Goal: Task Accomplishment & Management: Complete application form

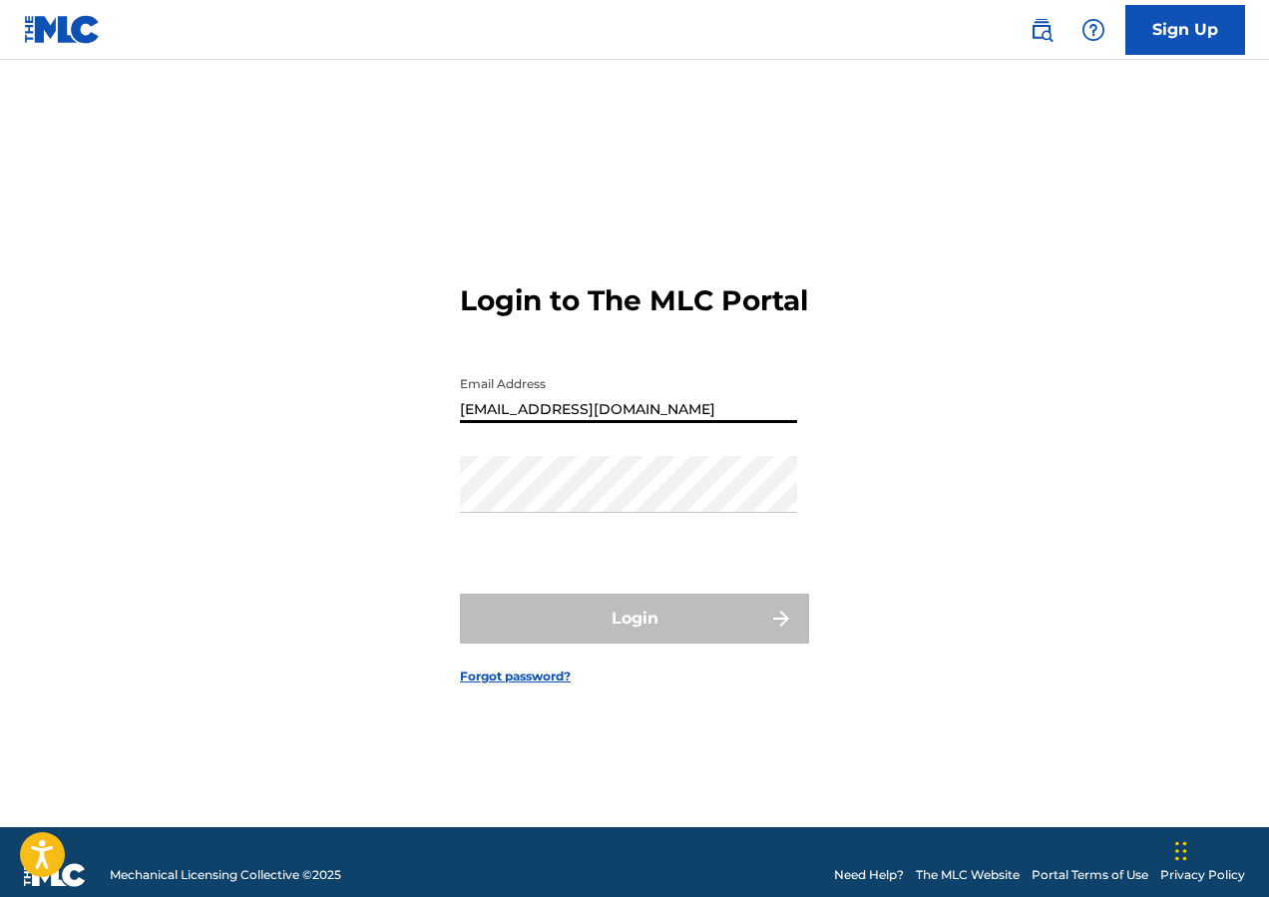
type input "[EMAIL_ADDRESS][DOMAIN_NAME]"
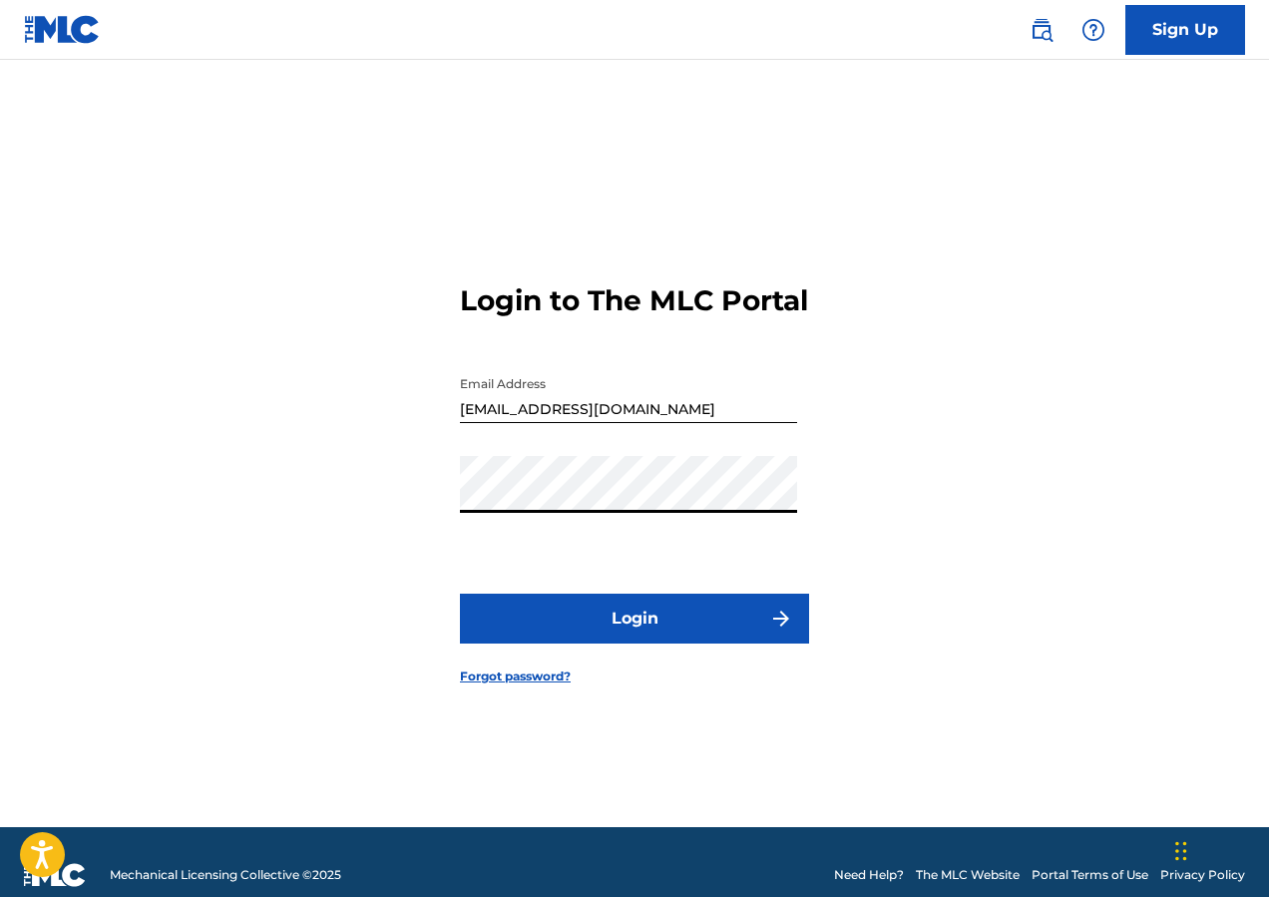
click at [652, 640] on button "Login" at bounding box center [634, 618] width 349 height 50
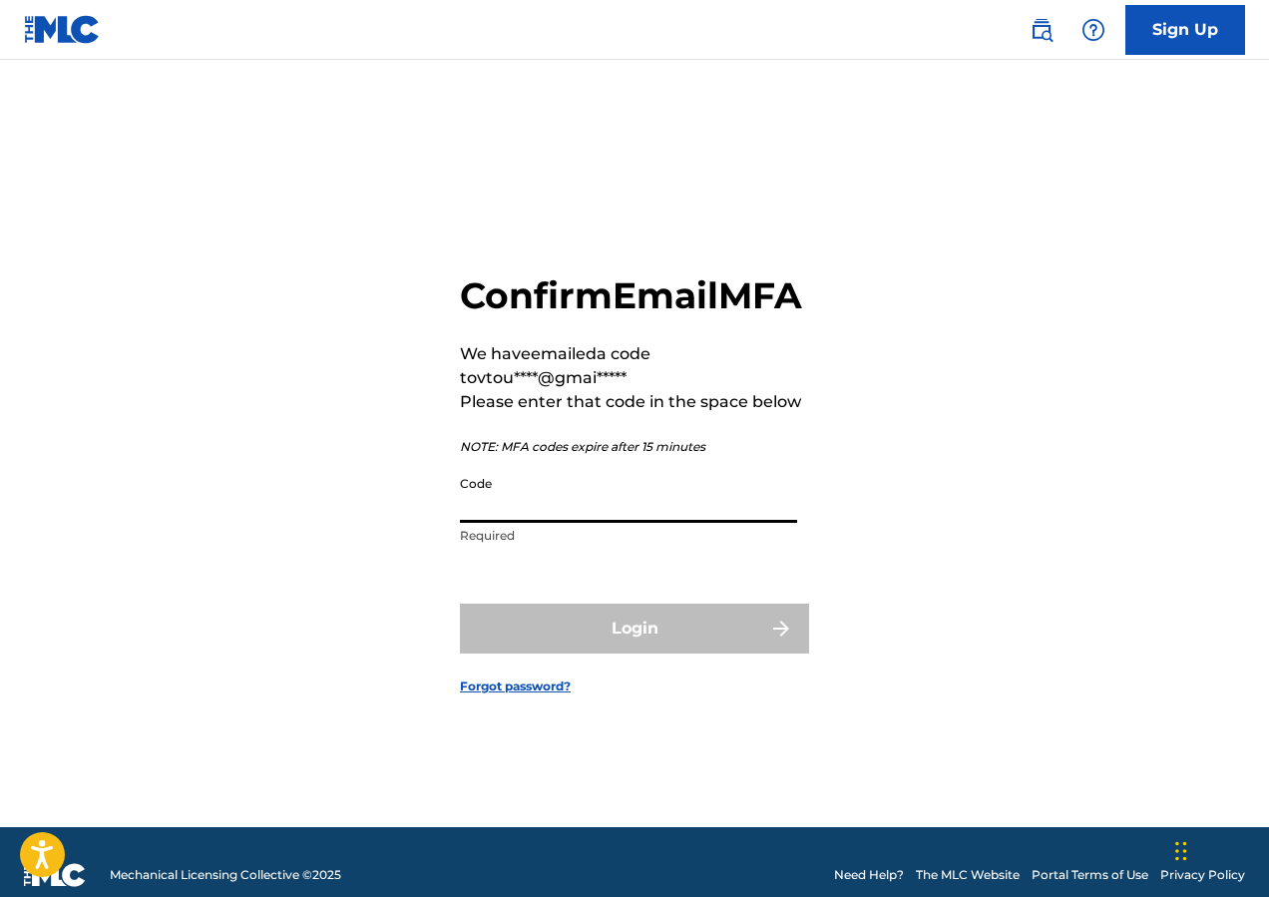
click at [542, 511] on input "Code" at bounding box center [628, 494] width 337 height 57
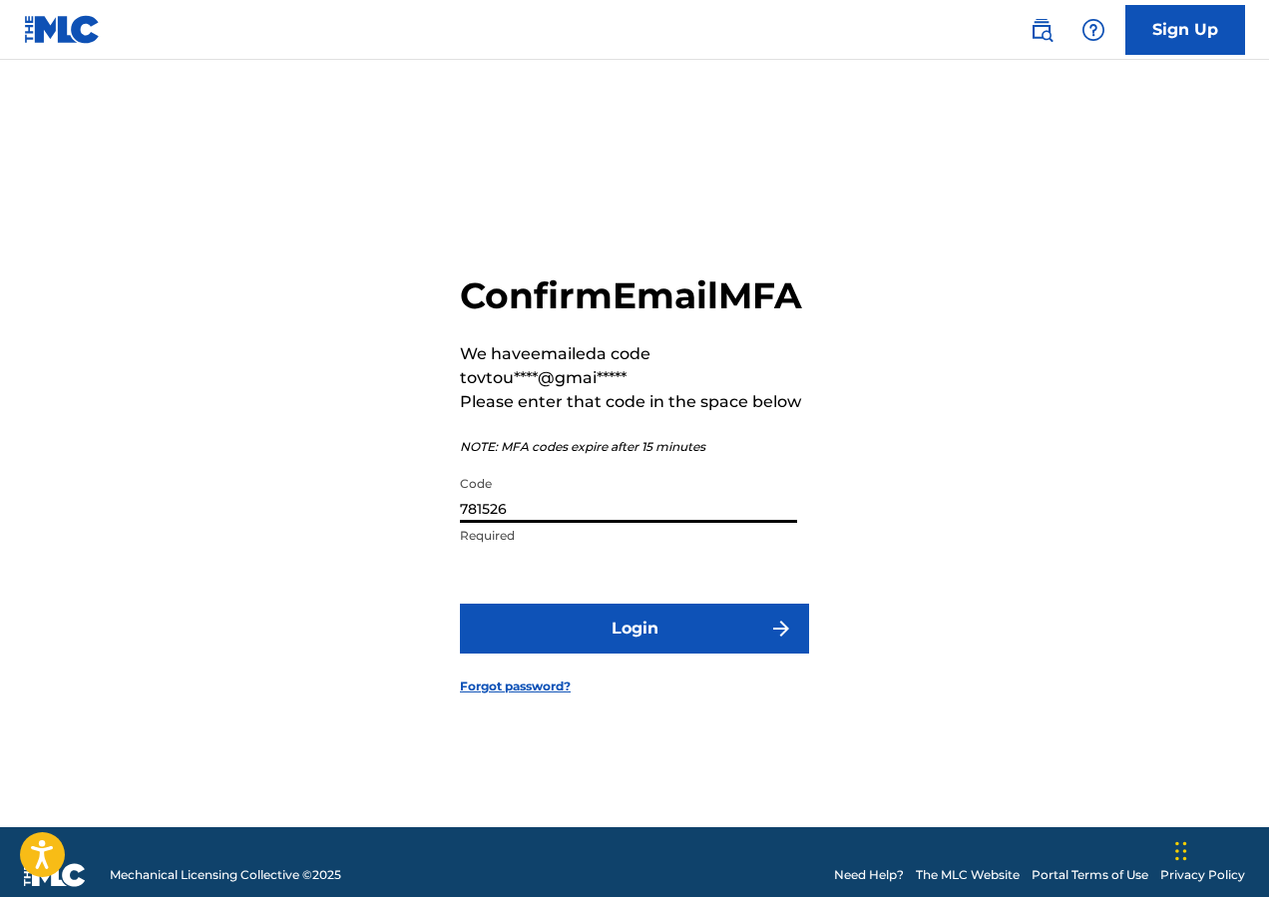
type input "781526"
click at [634, 653] on button "Login" at bounding box center [634, 628] width 349 height 50
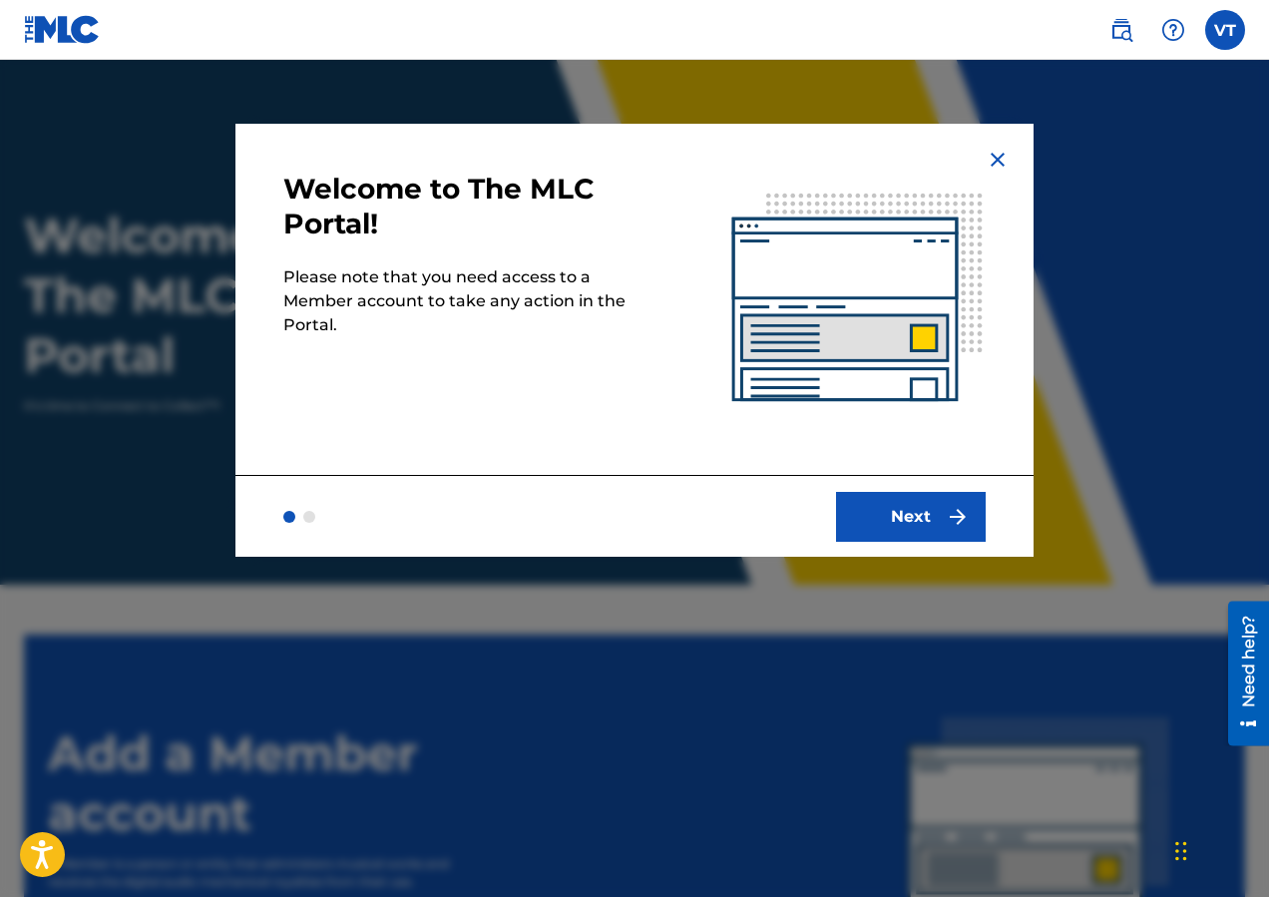
click at [918, 532] on button "Next" at bounding box center [911, 517] width 150 height 50
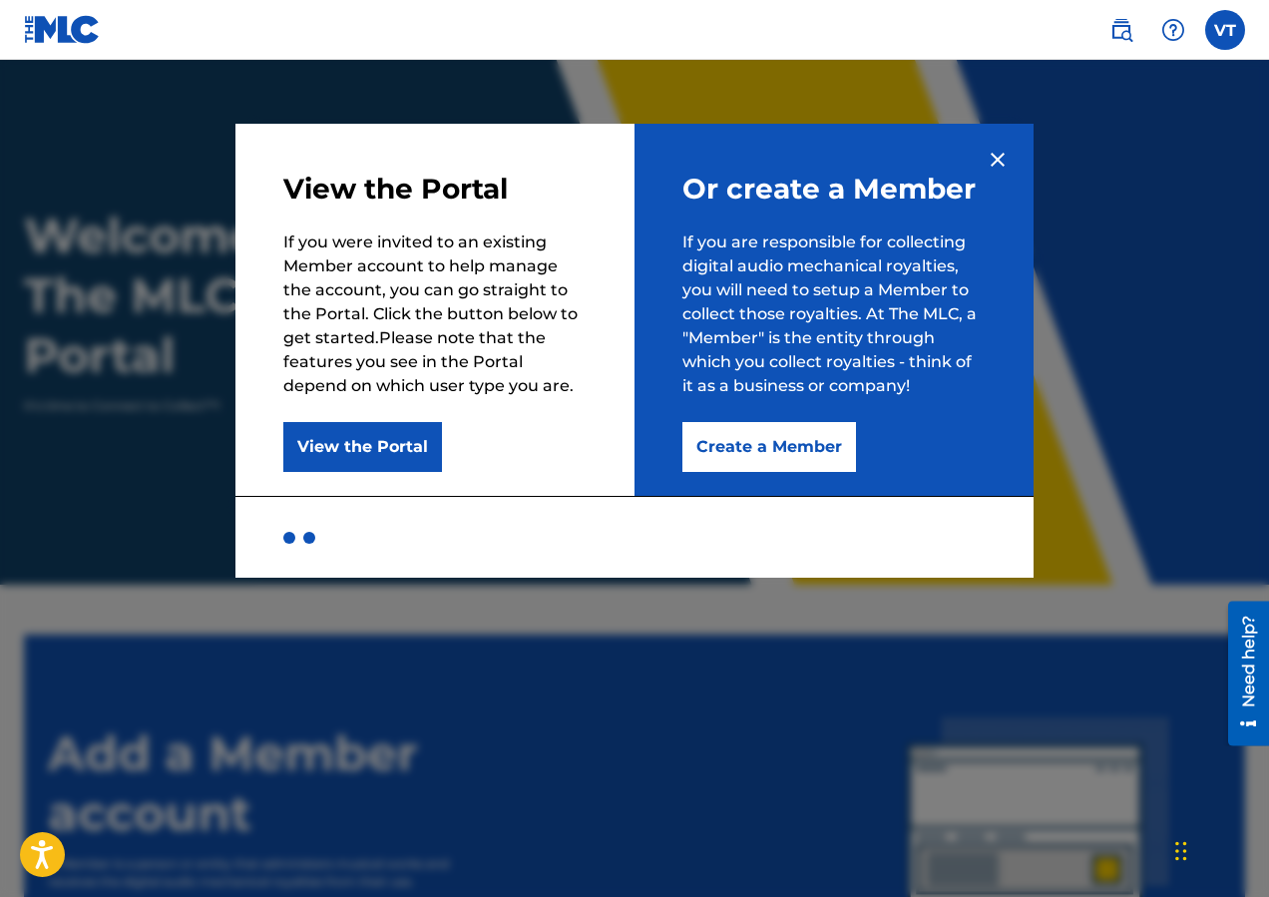
click at [766, 456] on button "Create a Member" at bounding box center [769, 447] width 174 height 50
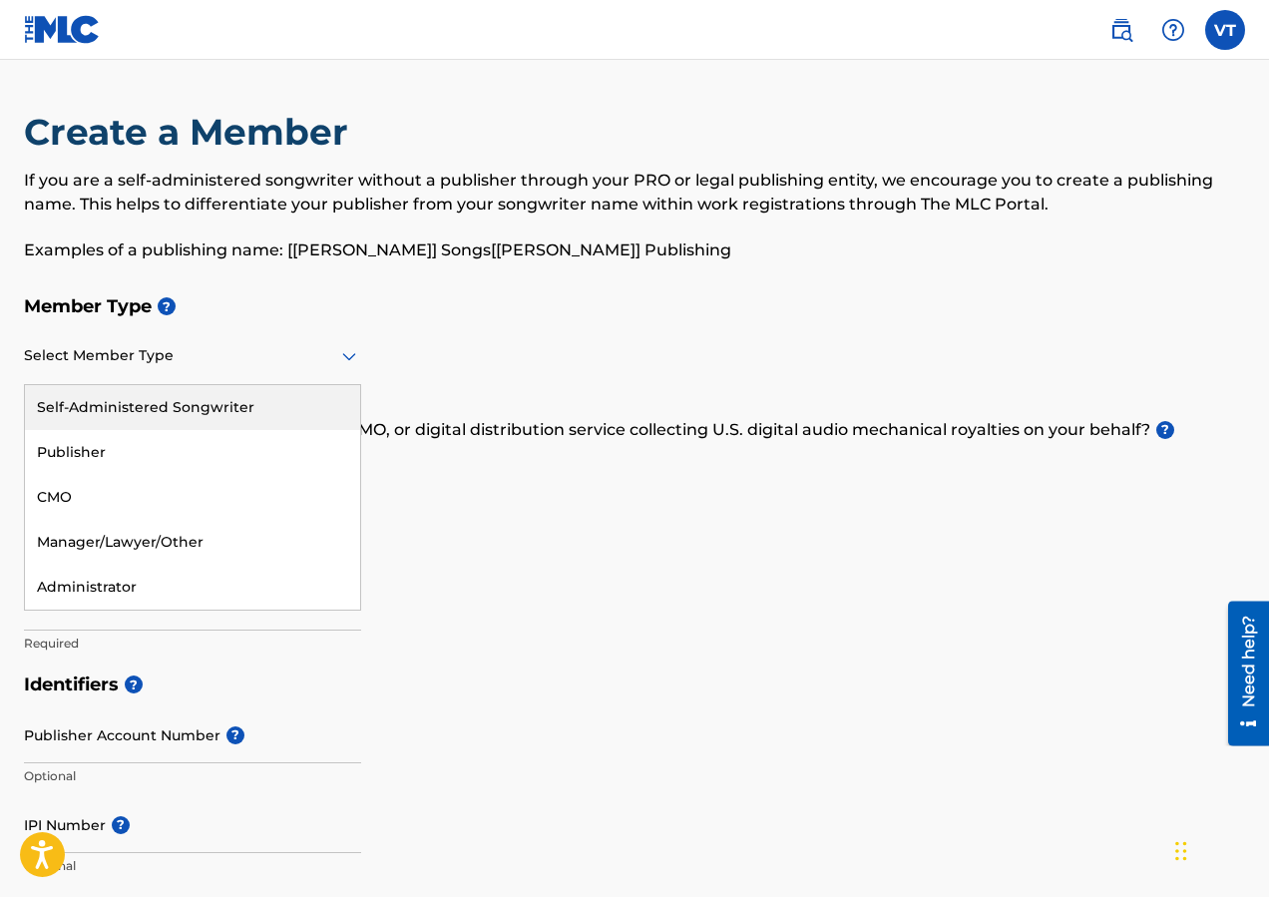
click at [353, 357] on icon at bounding box center [349, 357] width 14 height 8
click at [221, 406] on div "Self-Administered Songwriter" at bounding box center [192, 407] width 335 height 45
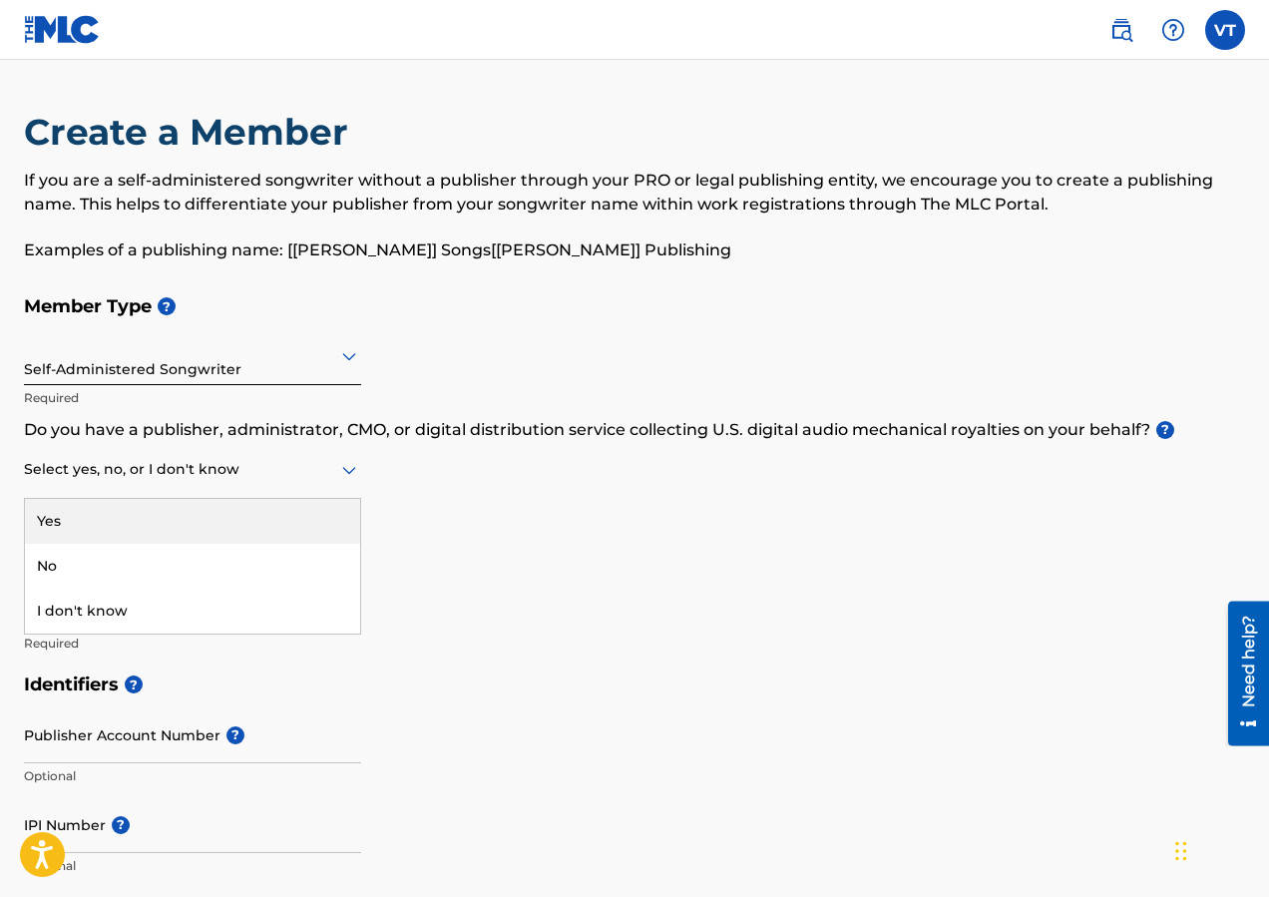
click at [352, 470] on icon at bounding box center [349, 471] width 14 height 8
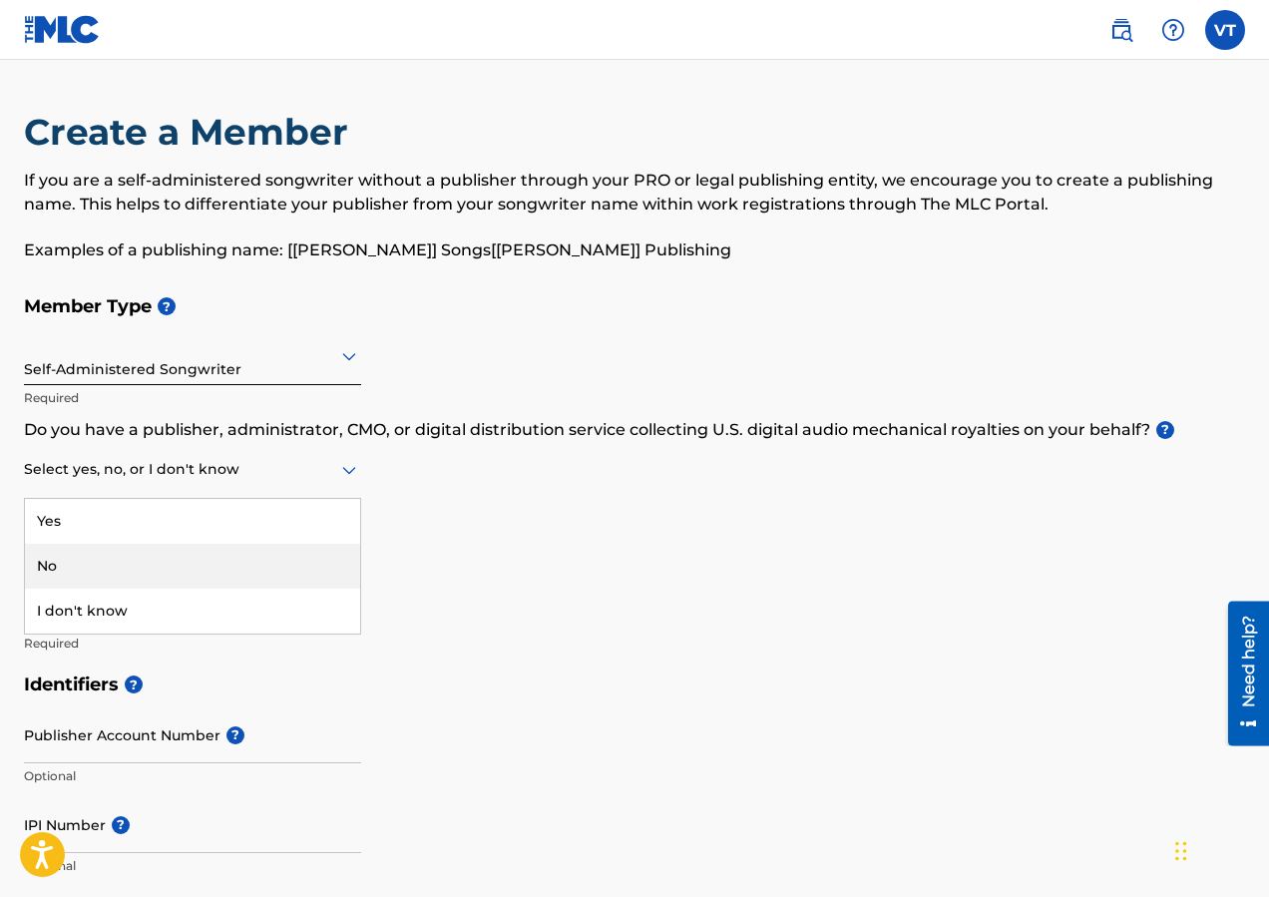
click at [94, 570] on div "No" at bounding box center [192, 566] width 335 height 45
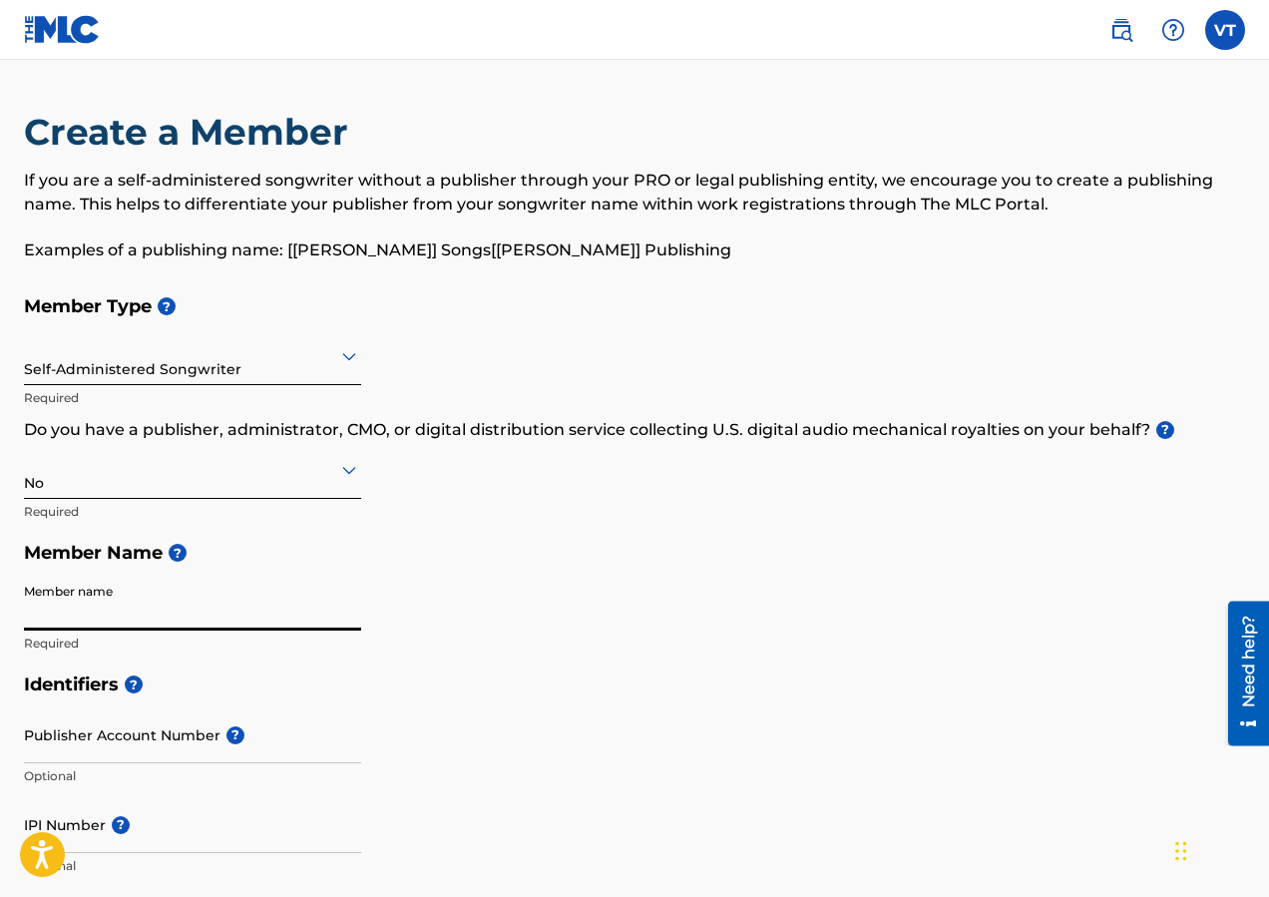
click at [124, 601] on input "Member name" at bounding box center [192, 602] width 337 height 57
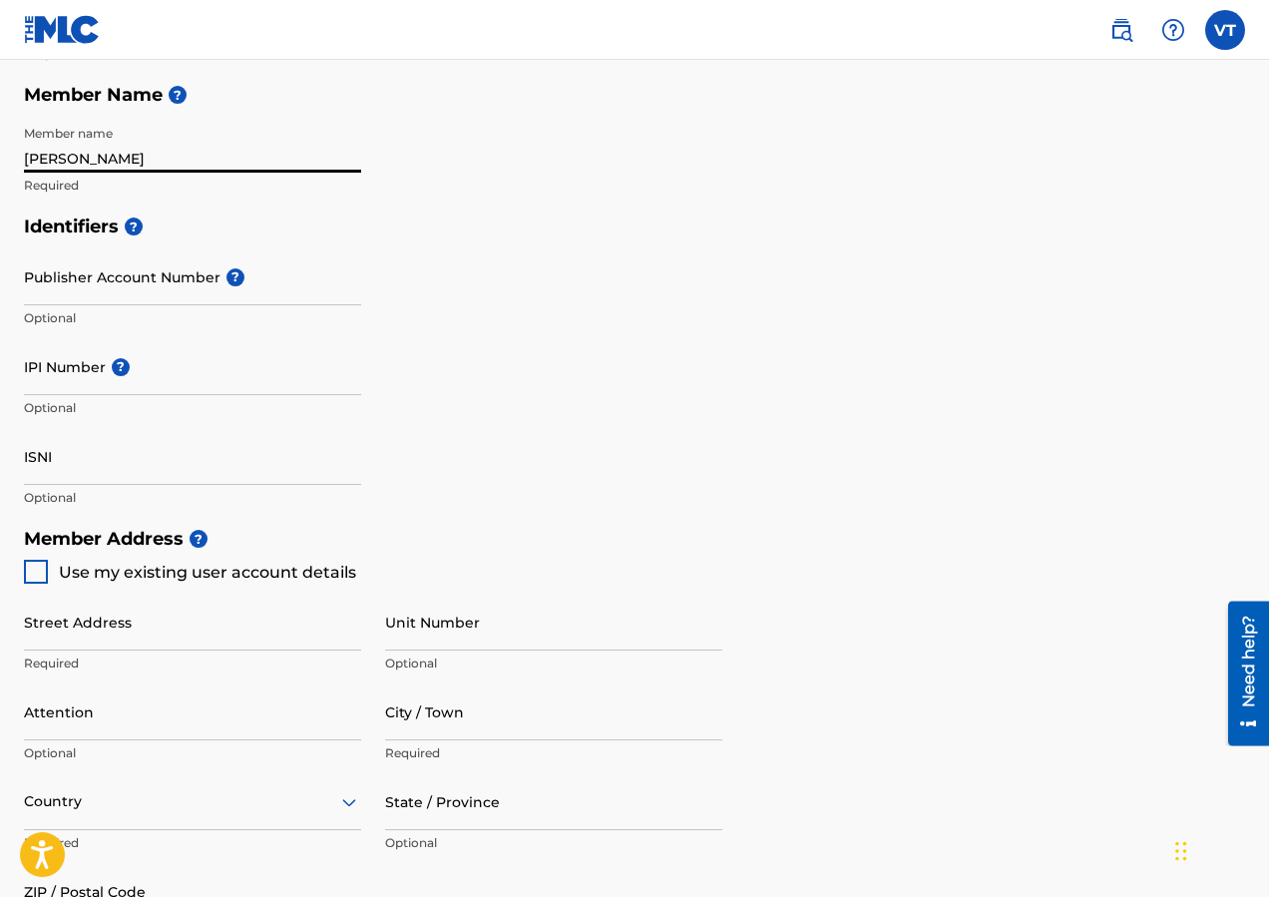
scroll to position [509, 0]
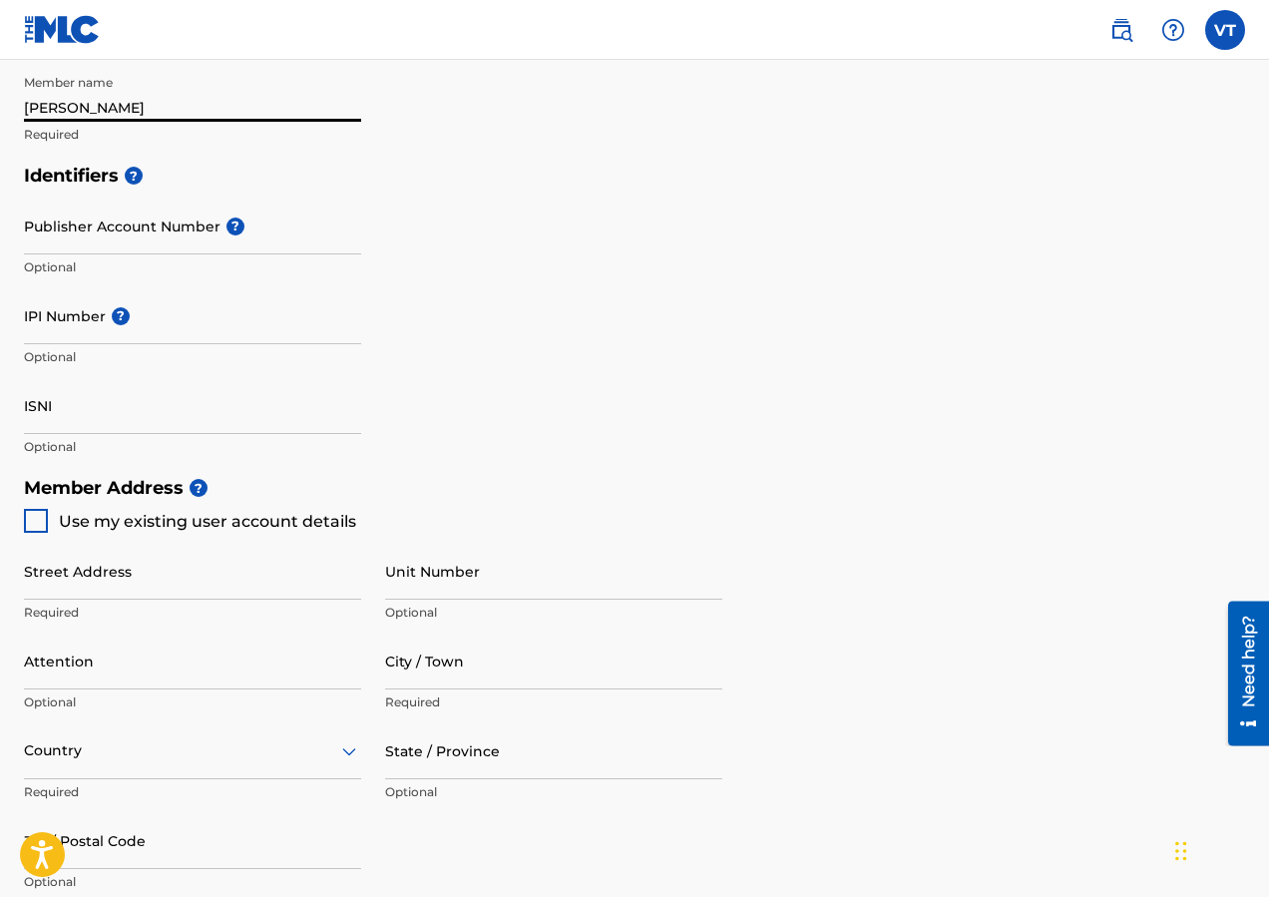
type input "[PERSON_NAME]"
click at [43, 519] on div at bounding box center [36, 521] width 24 height 24
type input "04, [GEOGRAPHIC_DATA][PERSON_NAME]"
type input "Douala"
type input "Litoral"
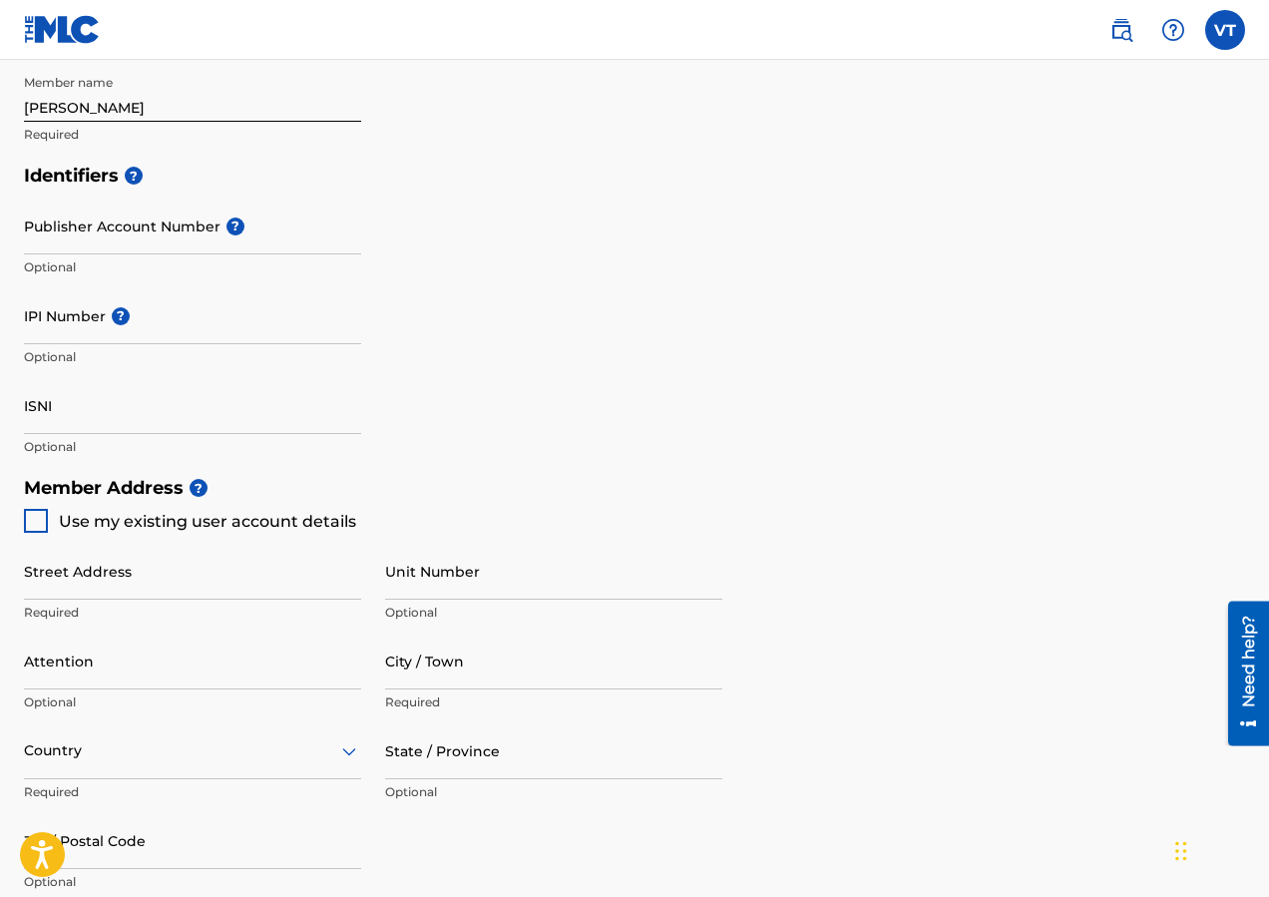
type input "5948"
type input "694710856"
type input "[EMAIL_ADDRESS][DOMAIN_NAME]"
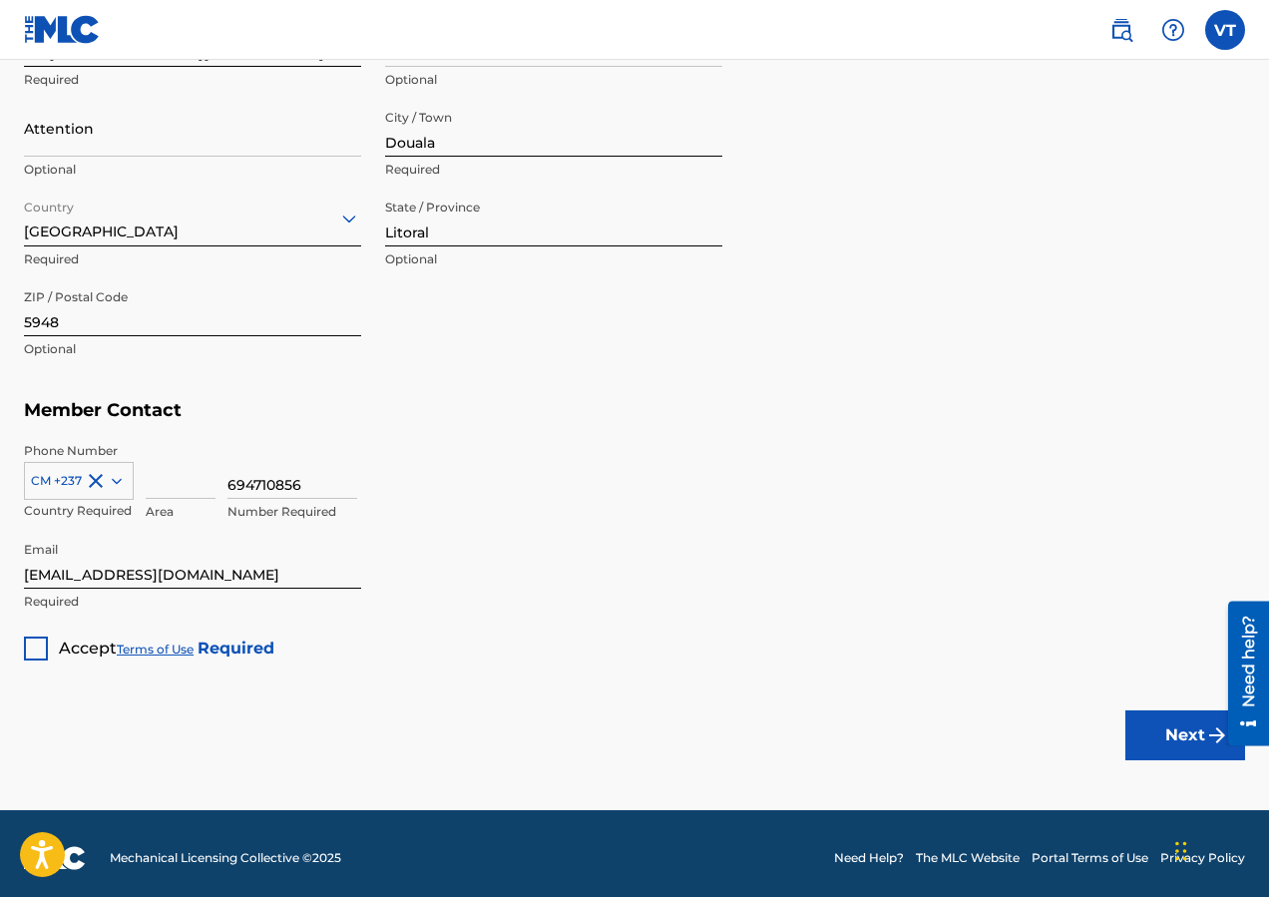
scroll to position [1050, 0]
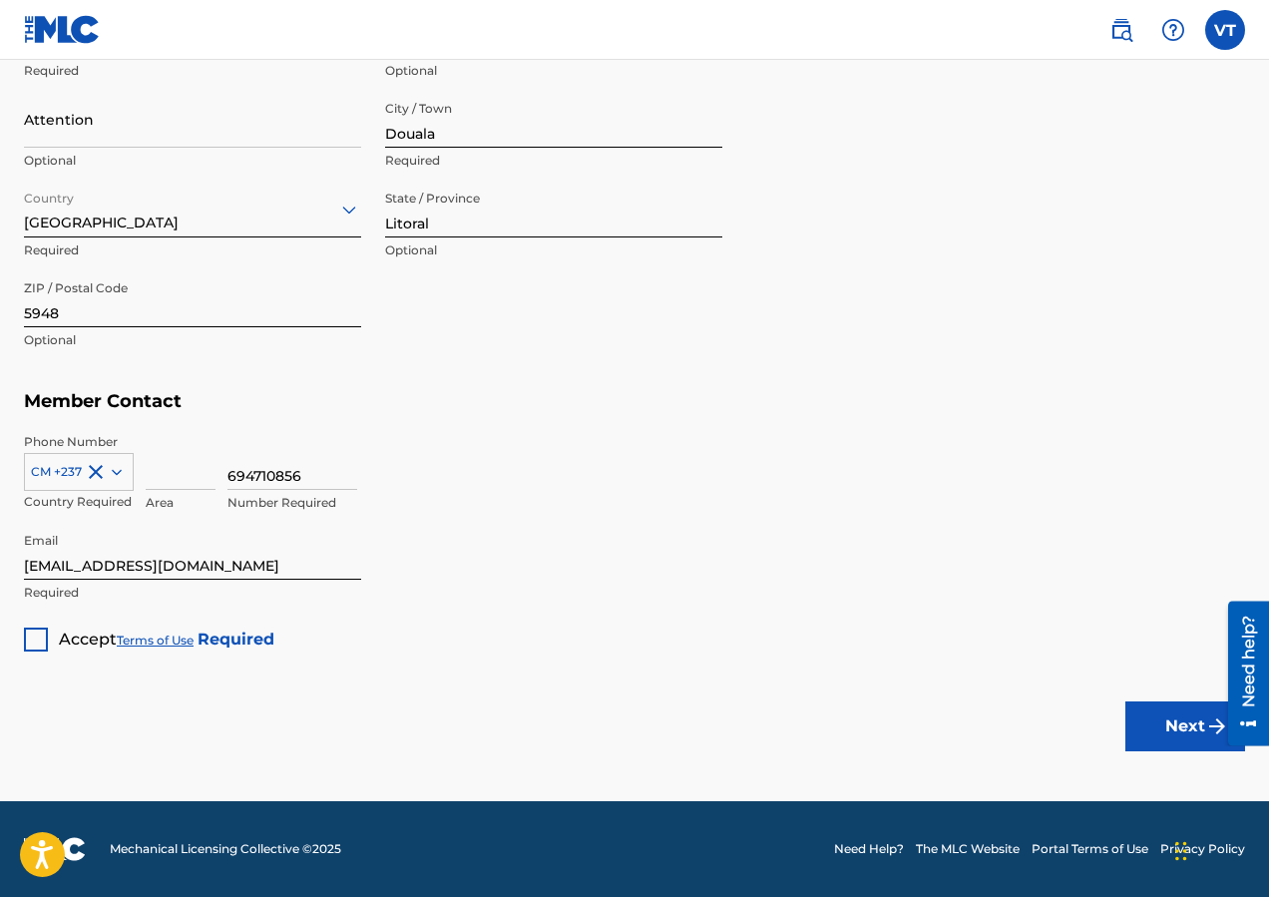
click at [41, 643] on div at bounding box center [36, 639] width 24 height 24
click at [1151, 733] on button "Next" at bounding box center [1185, 726] width 120 height 50
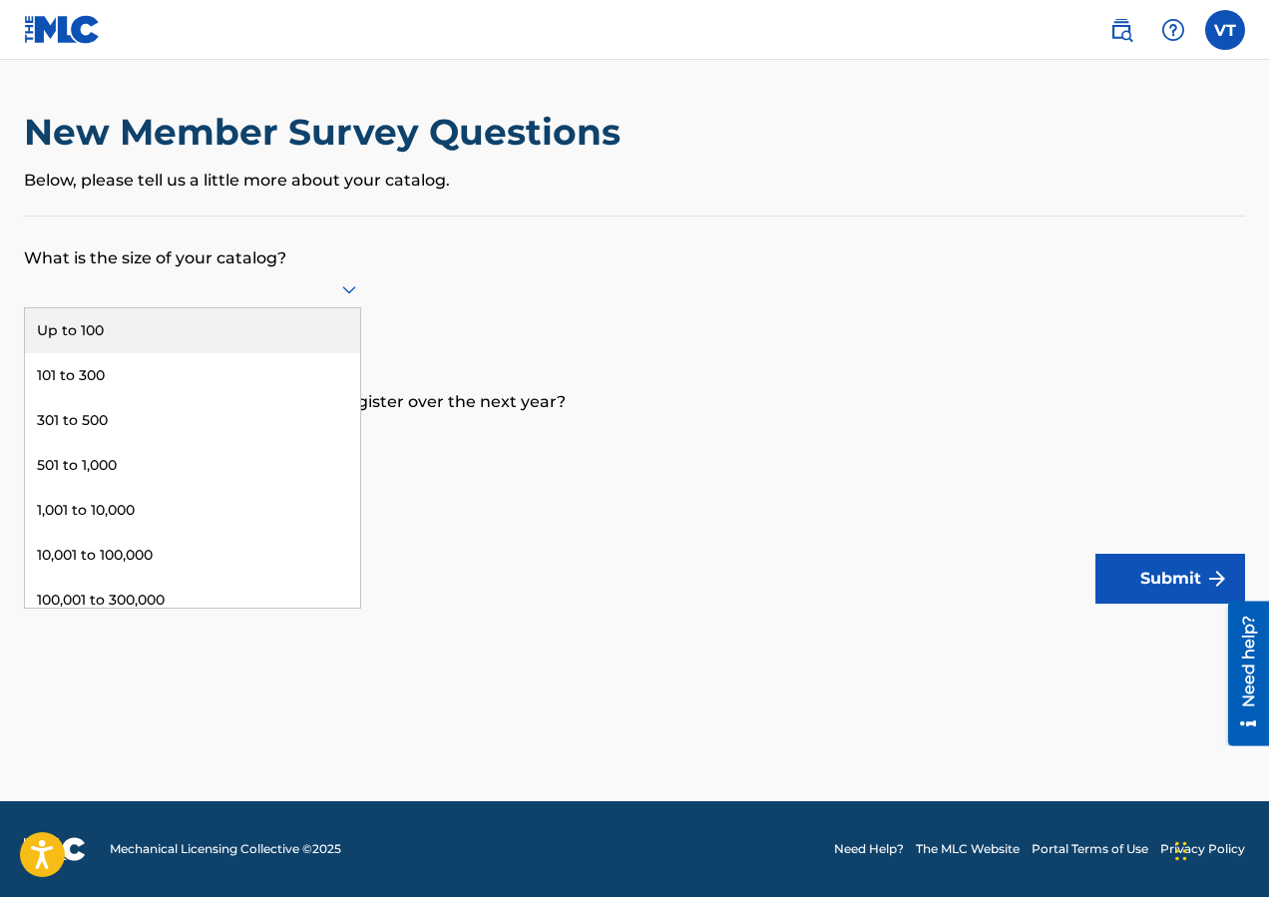
click at [351, 291] on icon at bounding box center [349, 290] width 14 height 8
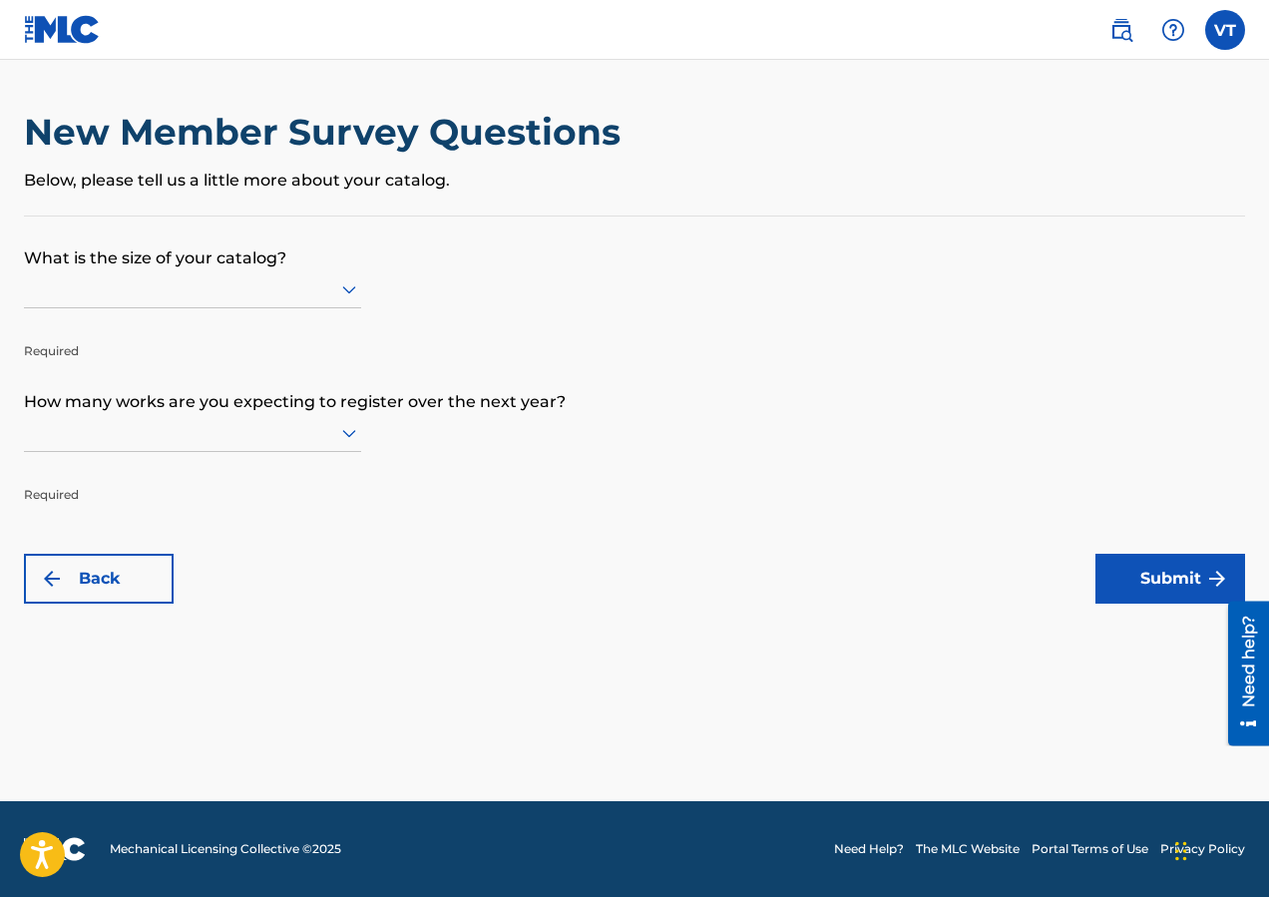
click at [570, 220] on p "What is the size of your catalog?" at bounding box center [634, 243] width 1221 height 54
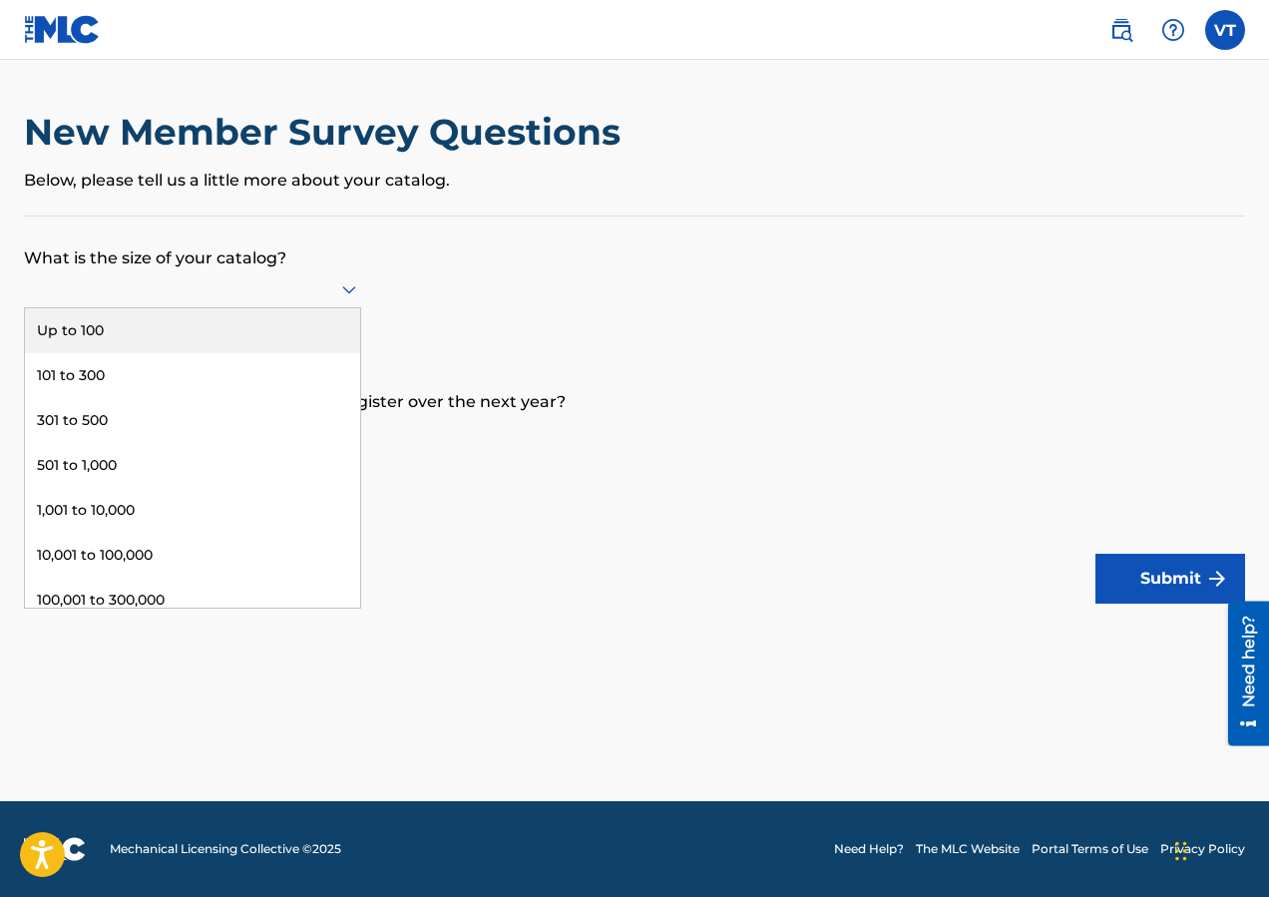
click at [349, 291] on icon at bounding box center [349, 290] width 14 height 8
click at [81, 333] on div "Up to 100" at bounding box center [192, 330] width 335 height 45
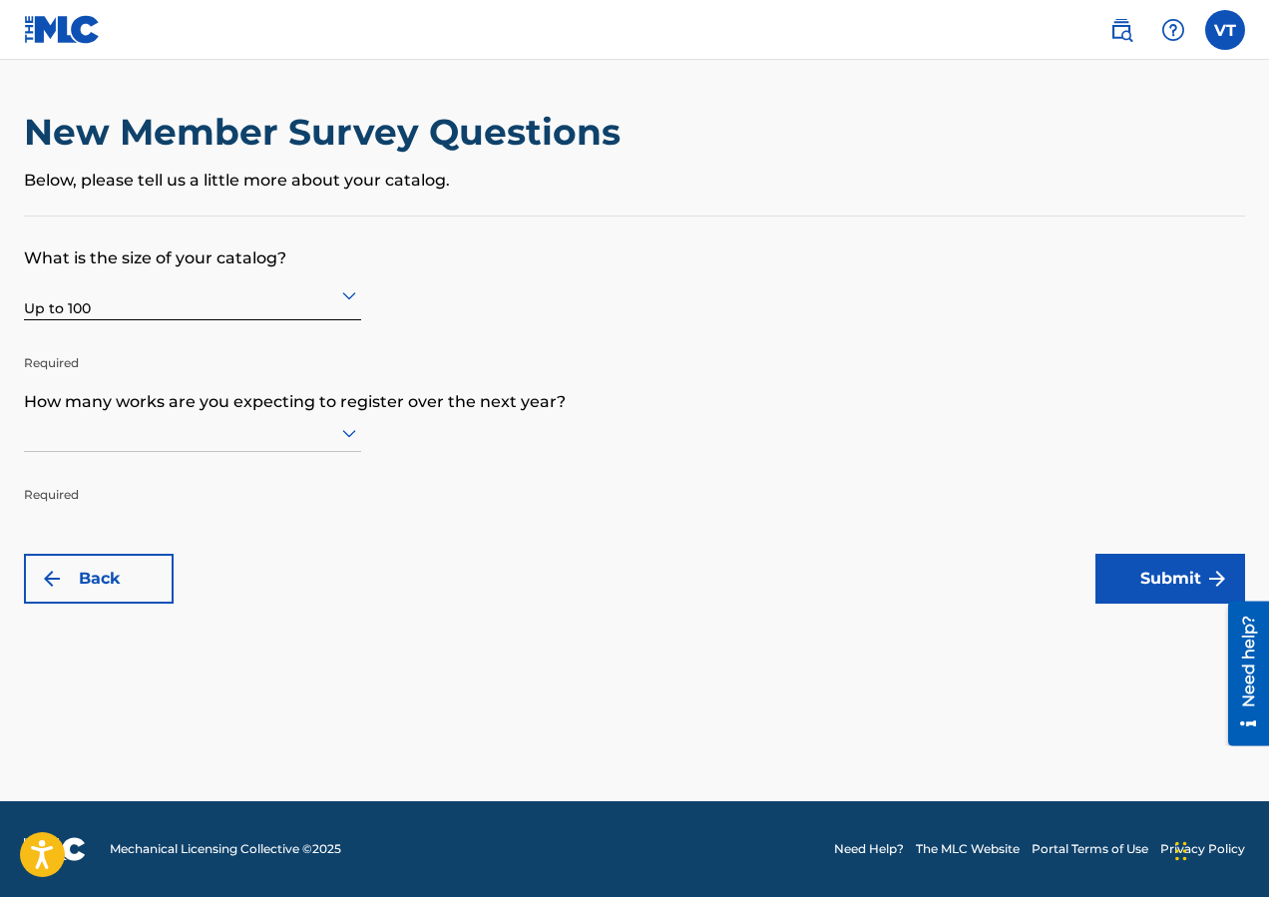
click at [349, 431] on icon at bounding box center [349, 433] width 24 height 24
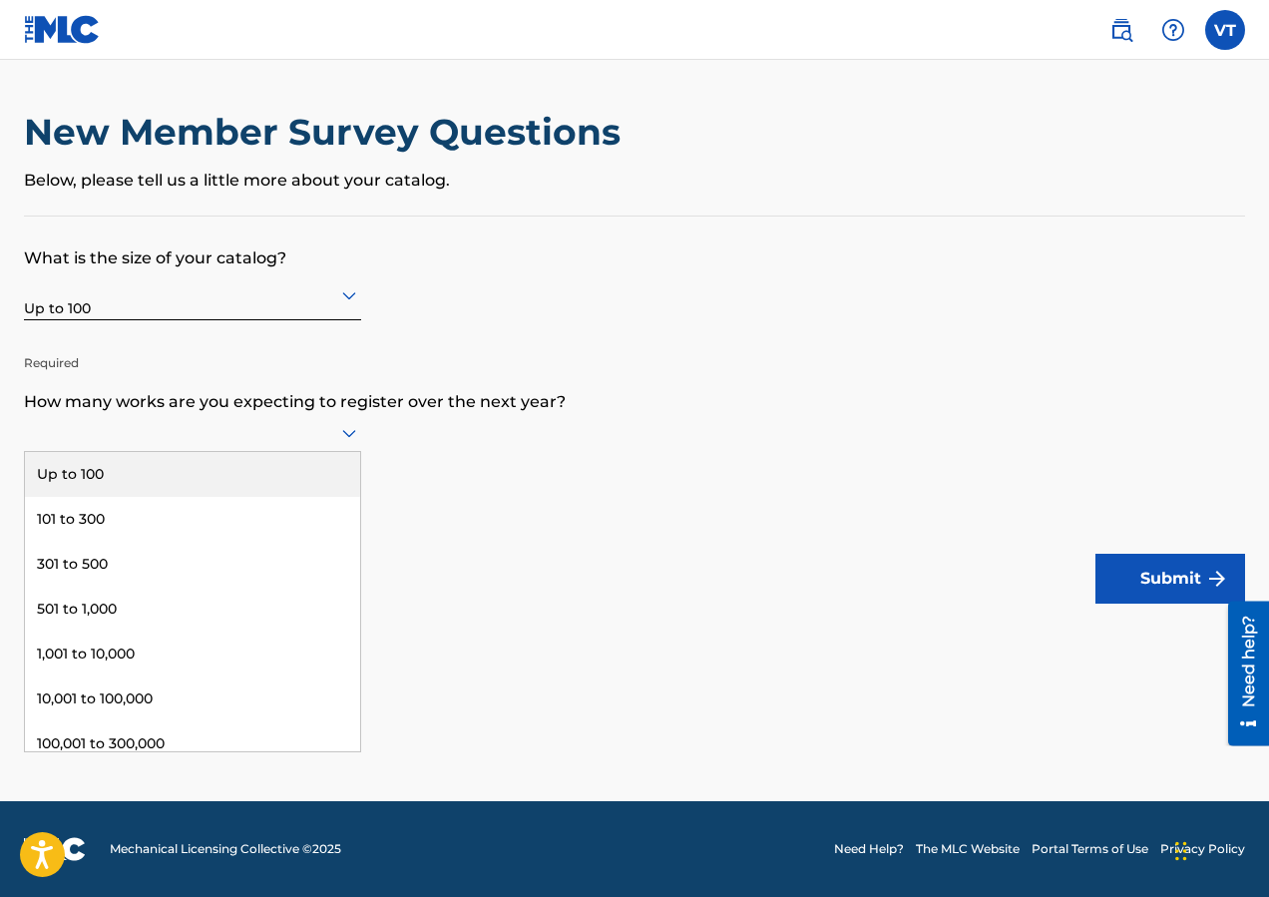
click at [158, 473] on div "Up to 100" at bounding box center [192, 474] width 335 height 45
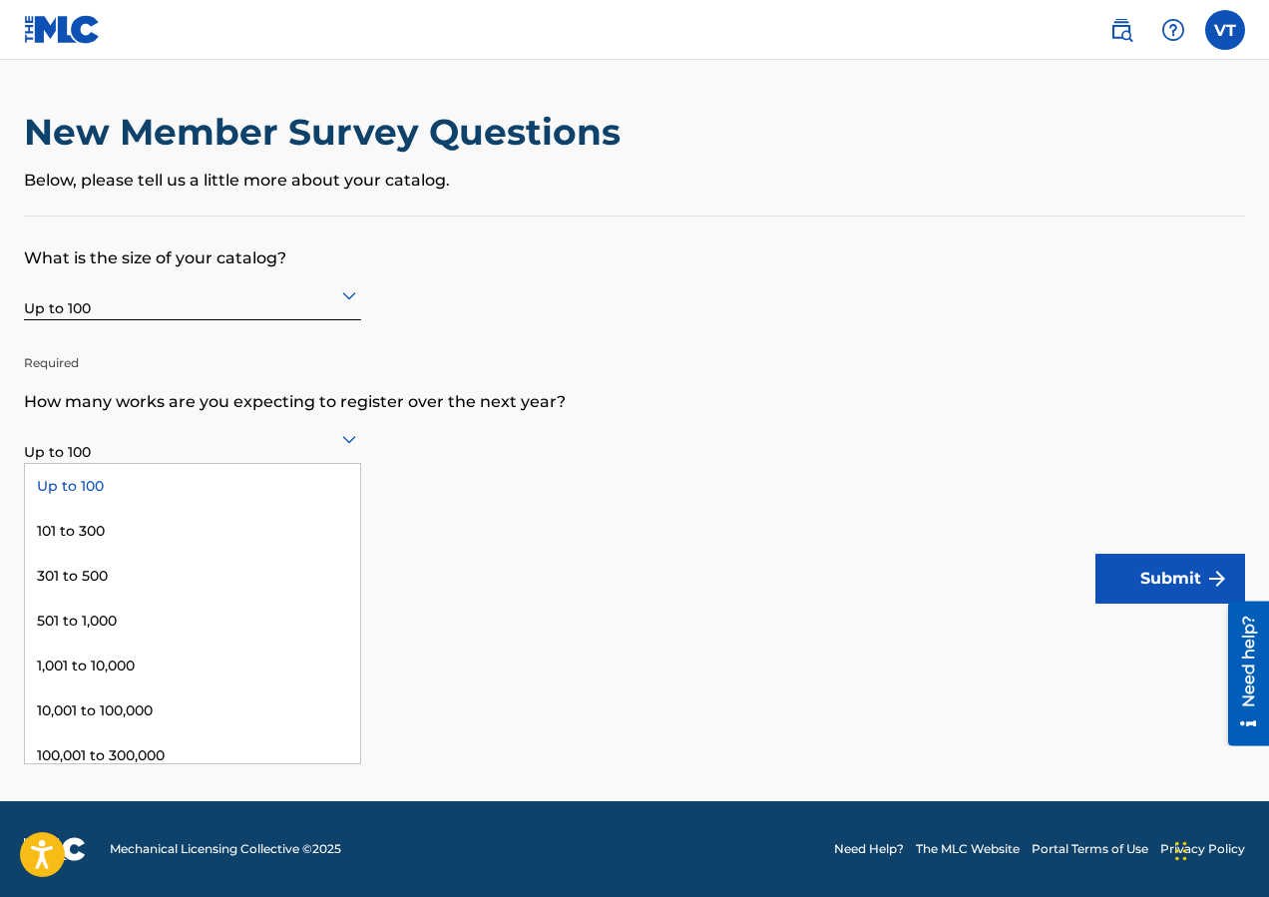
click at [352, 435] on icon at bounding box center [349, 439] width 24 height 24
click at [85, 530] on div "101 to 300" at bounding box center [192, 531] width 335 height 45
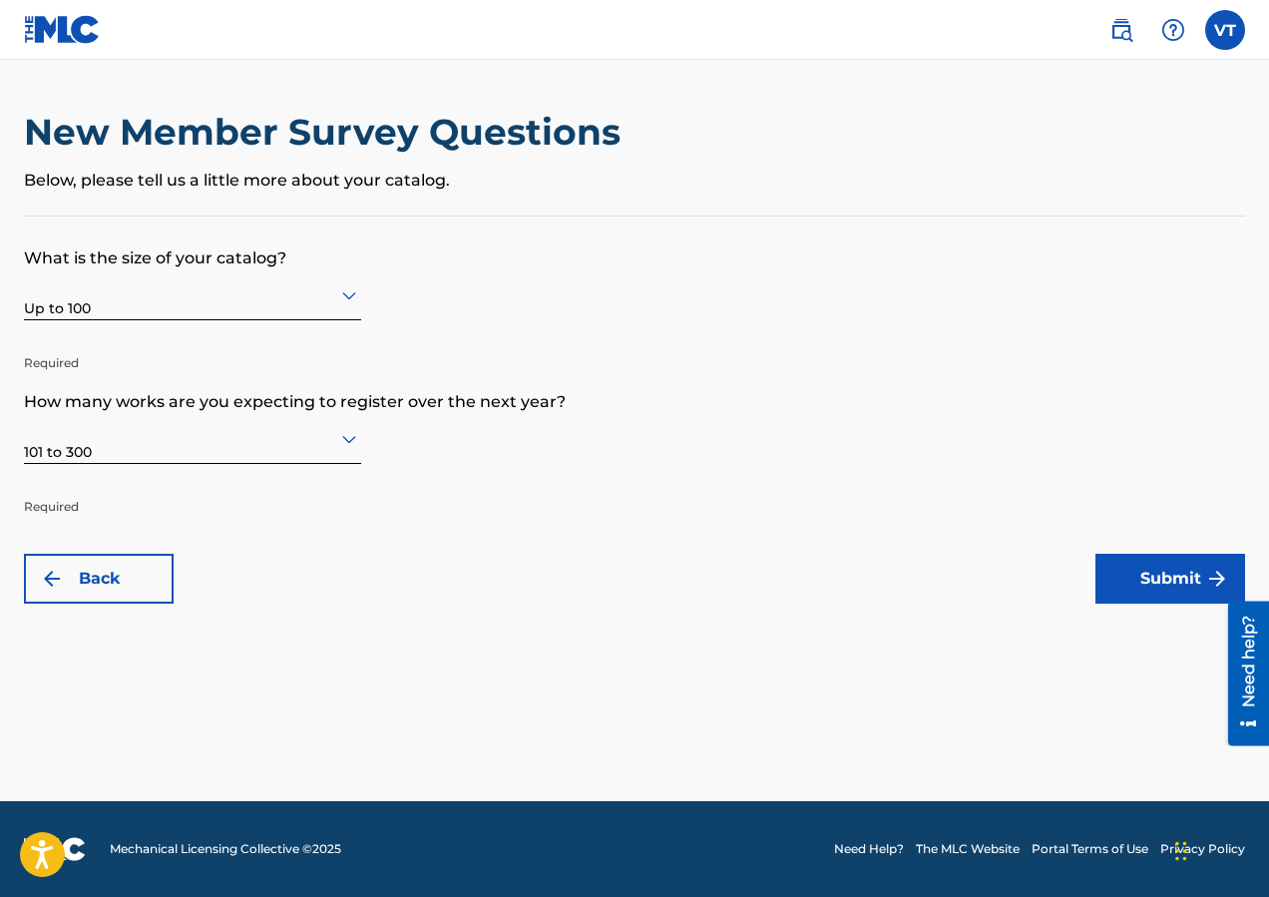
click at [1165, 579] on button "Submit" at bounding box center [1170, 579] width 150 height 50
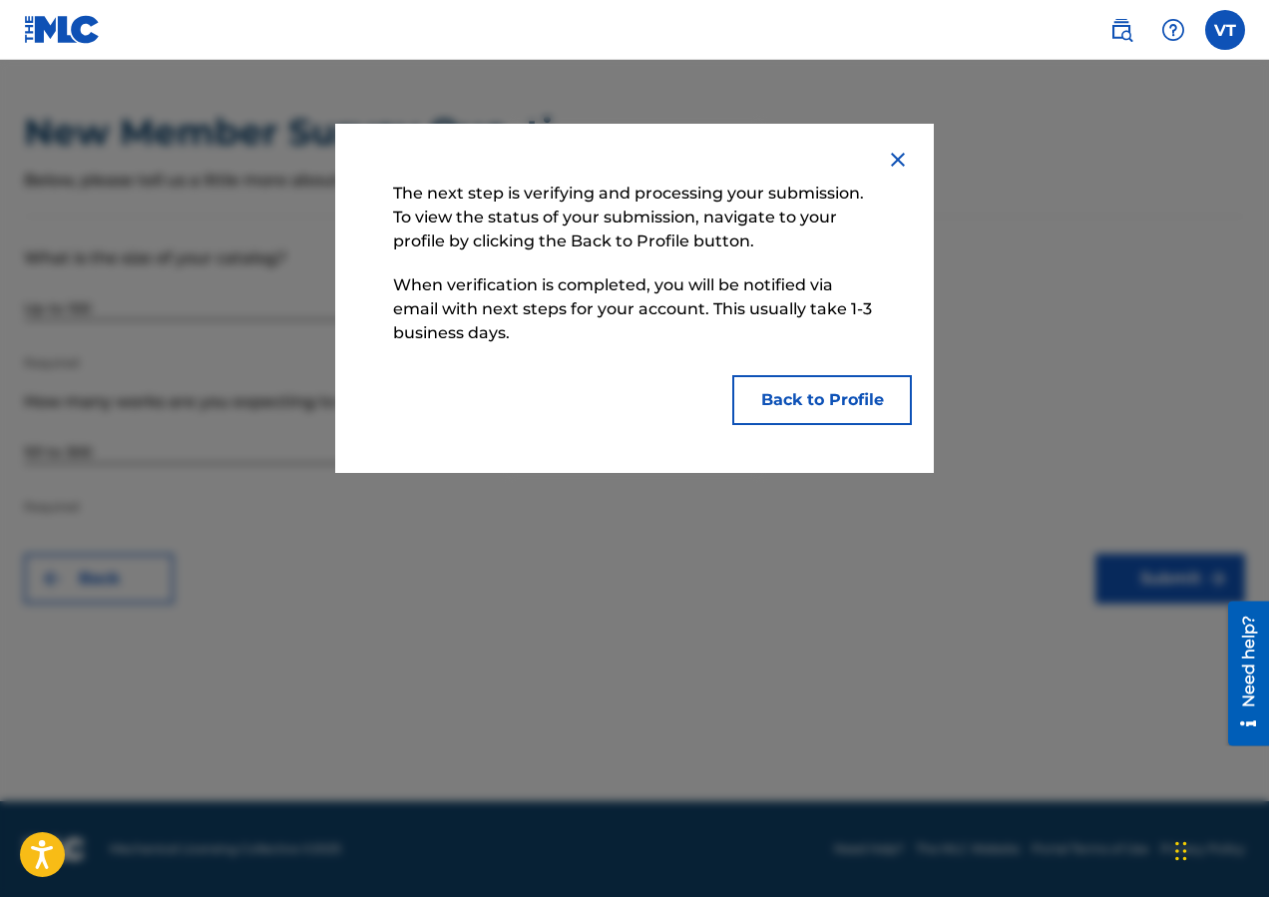
click at [794, 401] on button "Back to Profile" at bounding box center [822, 400] width 180 height 50
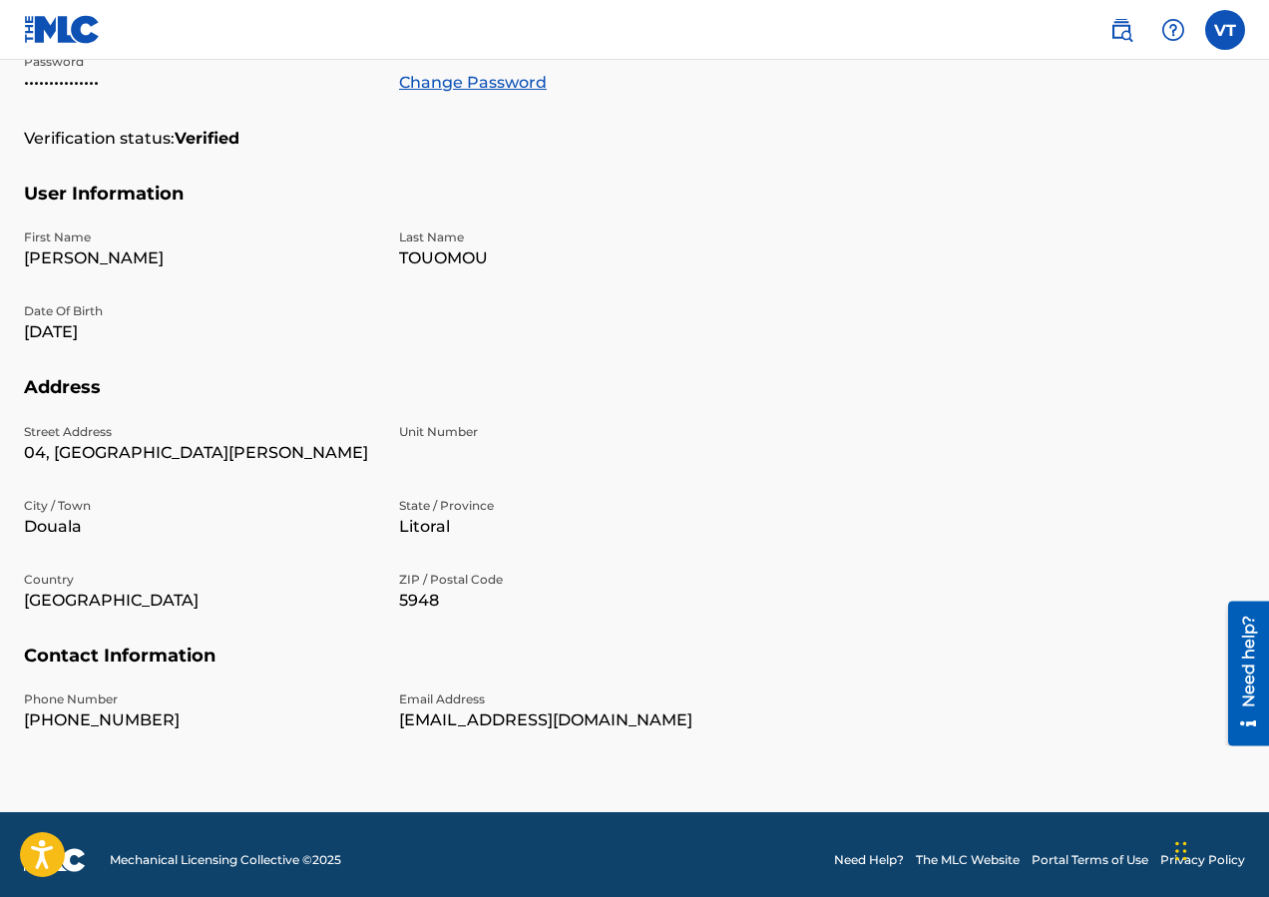
scroll to position [446, 0]
